Goal: Task Accomplishment & Management: Use online tool/utility

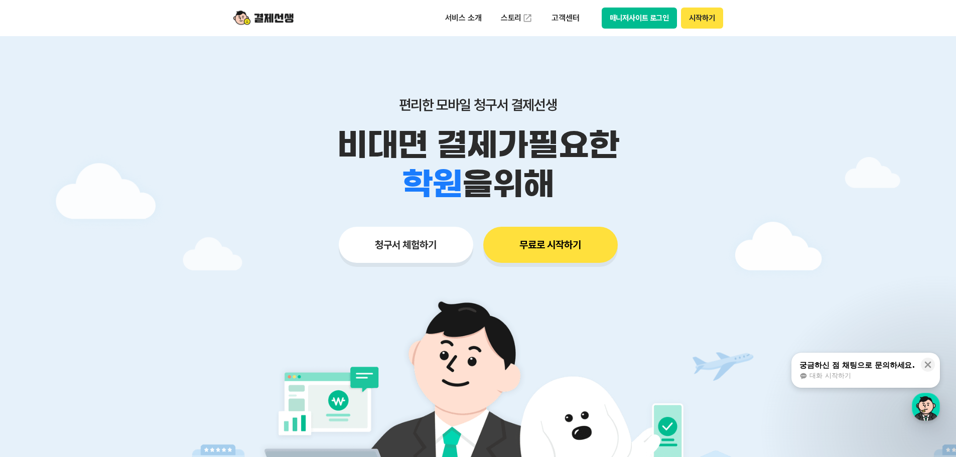
click at [626, 13] on button "매니저사이트 로그인" at bounding box center [640, 18] width 76 height 21
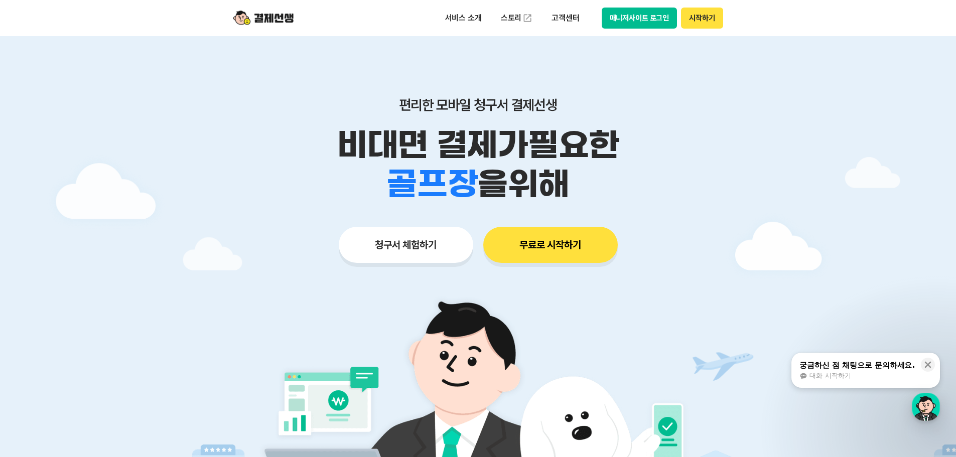
click at [648, 17] on button "매니저사이트 로그인" at bounding box center [640, 18] width 76 height 21
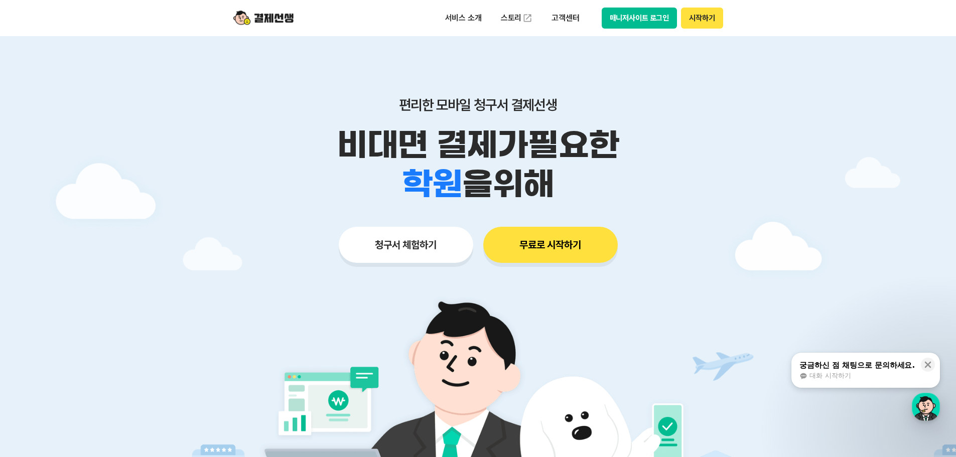
click at [609, 14] on button "매니저사이트 로그인" at bounding box center [640, 18] width 76 height 21
click at [623, 8] on button "매니저사이트 로그인" at bounding box center [640, 18] width 76 height 21
click at [634, 20] on button "매니저사이트 로그인" at bounding box center [640, 18] width 76 height 21
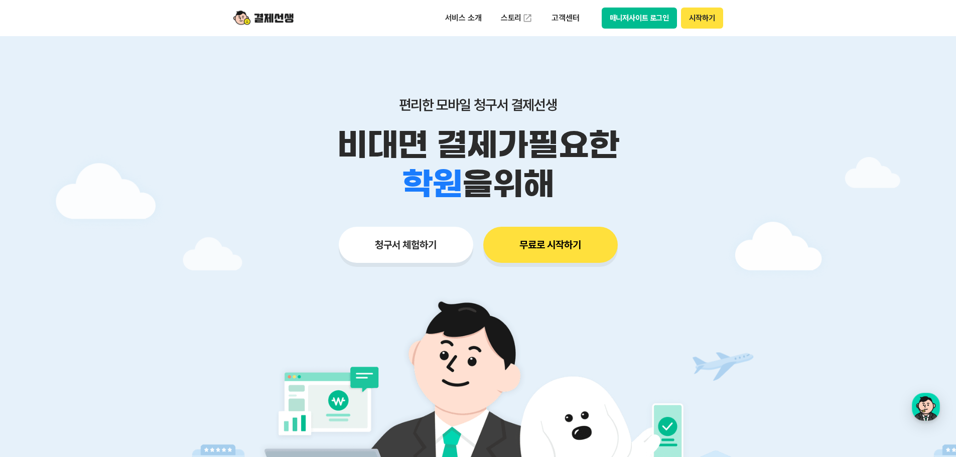
click at [646, 23] on button "매니저사이트 로그인" at bounding box center [640, 18] width 76 height 21
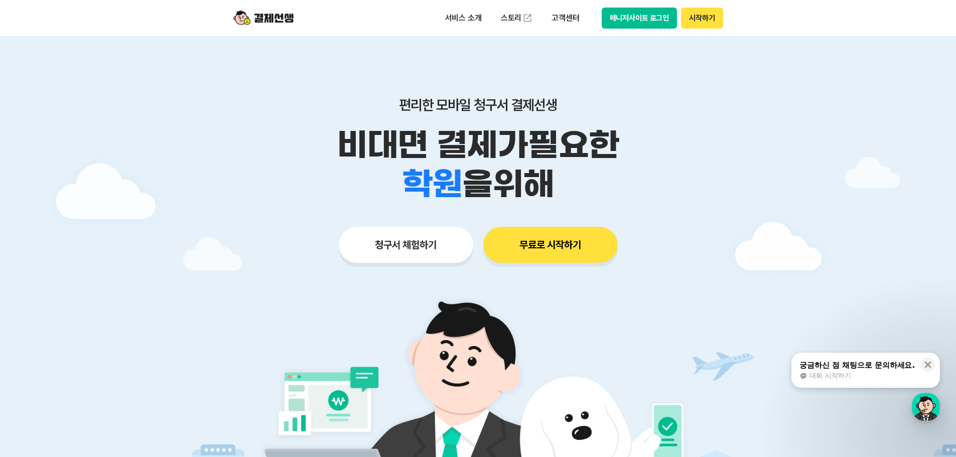
click at [635, 20] on button "매니저사이트 로그인" at bounding box center [640, 18] width 76 height 21
